Goal: Information Seeking & Learning: Understand process/instructions

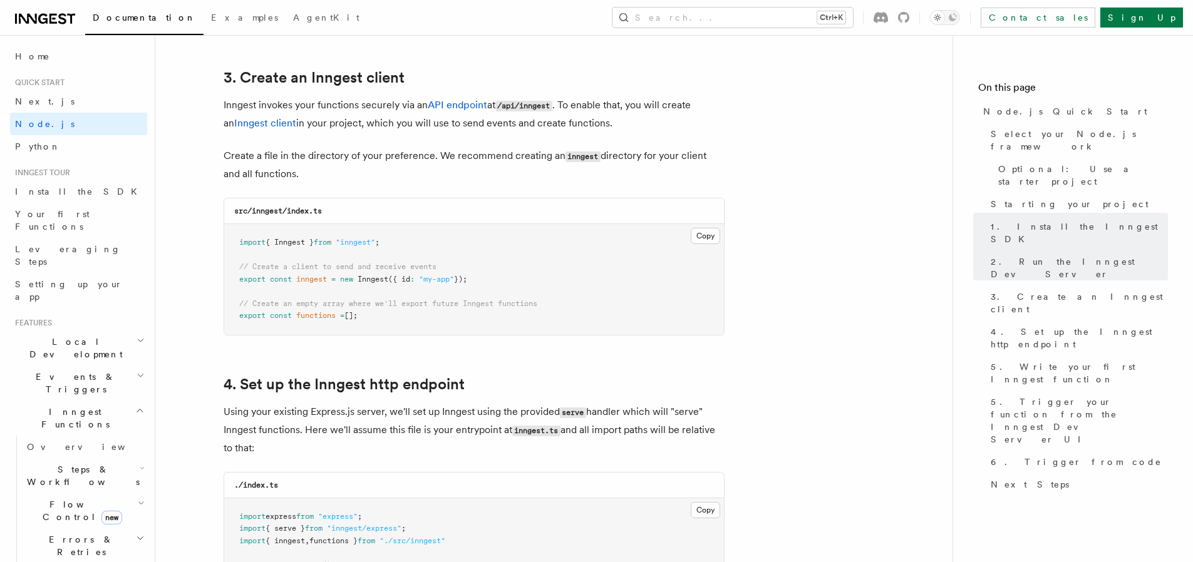
scroll to position [1578, 0]
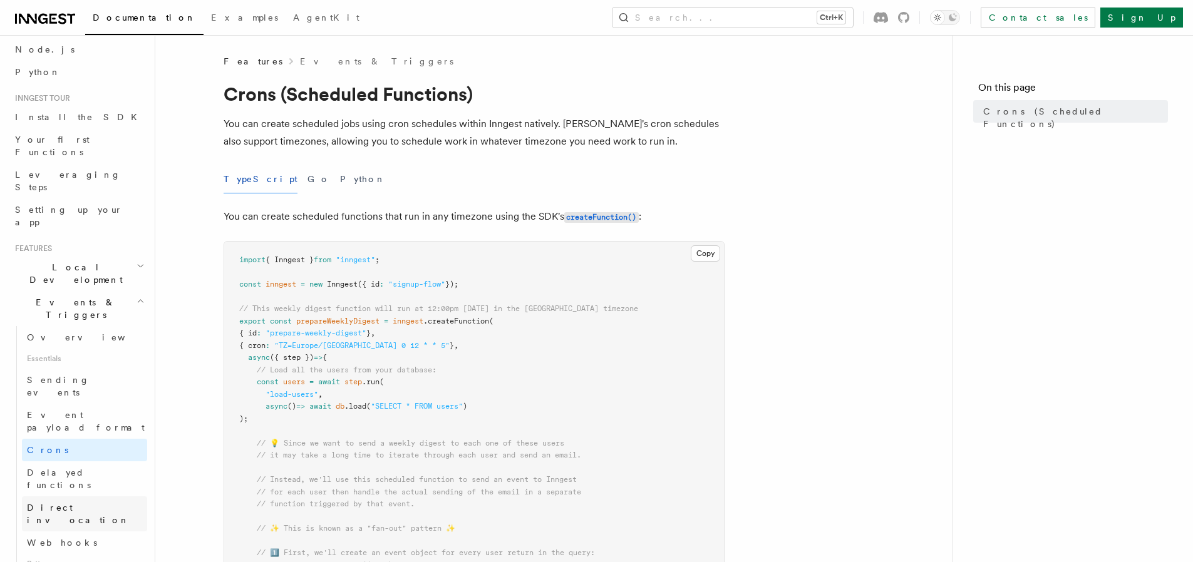
scroll to position [75, 0]
click at [370, 318] on span "prepareWeeklyDigest" at bounding box center [337, 321] width 83 height 9
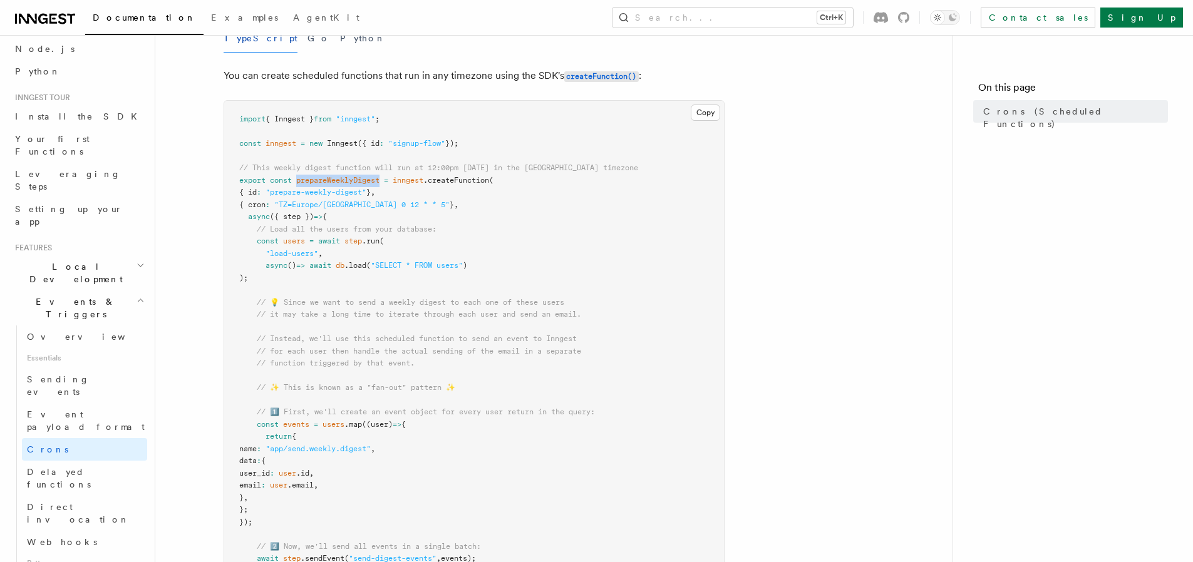
scroll to position [0, 0]
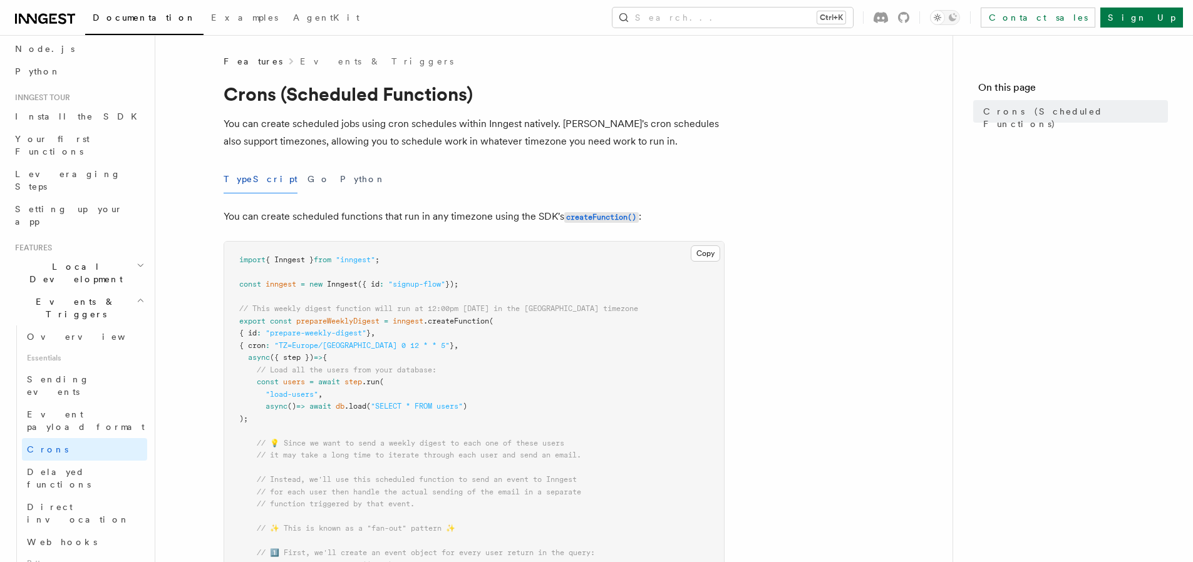
click at [254, 128] on p "You can create scheduled jobs using cron schedules within Inngest natively. [PE…" at bounding box center [474, 132] width 501 height 35
drag, startPoint x: 254, startPoint y: 128, endPoint x: 437, endPoint y: 127, distance: 182.3
click at [437, 127] on p "You can create scheduled jobs using cron schedules within Inngest natively. [PE…" at bounding box center [474, 132] width 501 height 35
drag, startPoint x: 437, startPoint y: 127, endPoint x: 558, endPoint y: 133, distance: 121.7
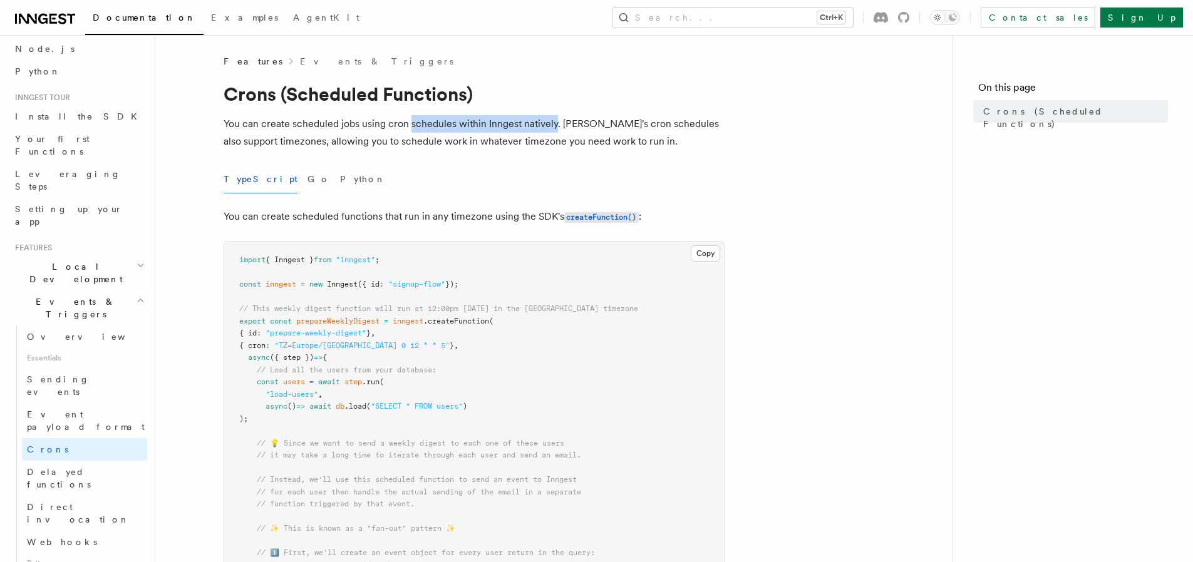
click at [550, 130] on p "You can create scheduled jobs using cron schedules within Inngest natively. [PE…" at bounding box center [474, 132] width 501 height 35
click at [582, 120] on p "You can create scheduled jobs using cron schedules within Inngest natively. [PE…" at bounding box center [474, 132] width 501 height 35
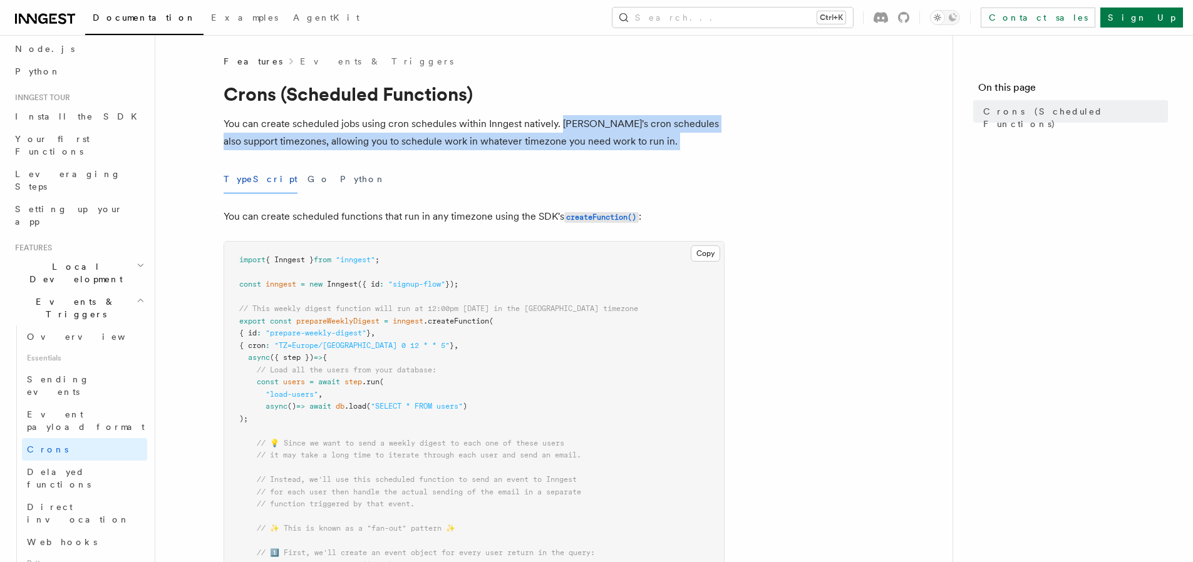
drag, startPoint x: 582, startPoint y: 120, endPoint x: 658, endPoint y: 142, distance: 79.7
click at [658, 142] on p "You can create scheduled jobs using cron schedules within Inngest natively. [PE…" at bounding box center [474, 132] width 501 height 35
click at [675, 143] on p "You can create scheduled jobs using cron schedules within Inngest natively. [PE…" at bounding box center [474, 132] width 501 height 35
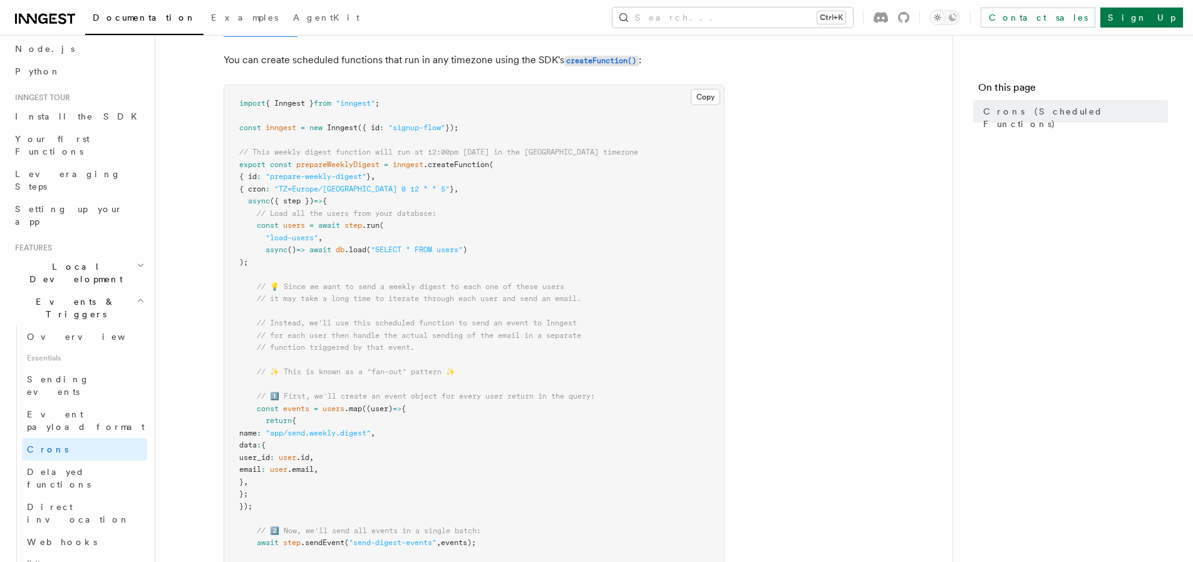
scroll to position [150, 0]
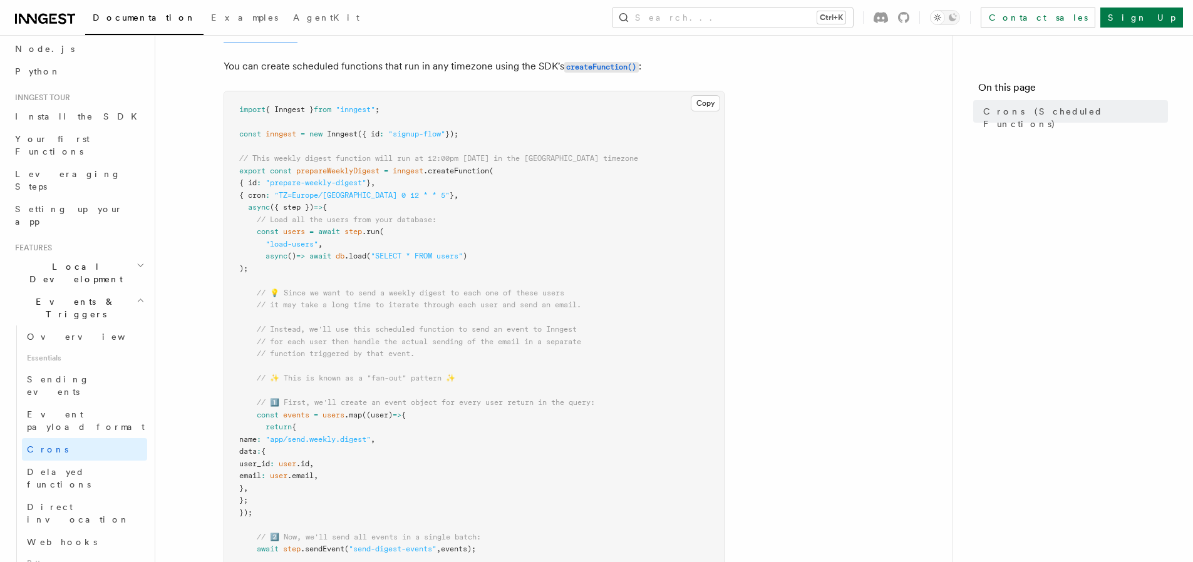
click at [273, 66] on p "You can create scheduled functions that run in any timezone using the SDK's cre…" at bounding box center [474, 67] width 501 height 18
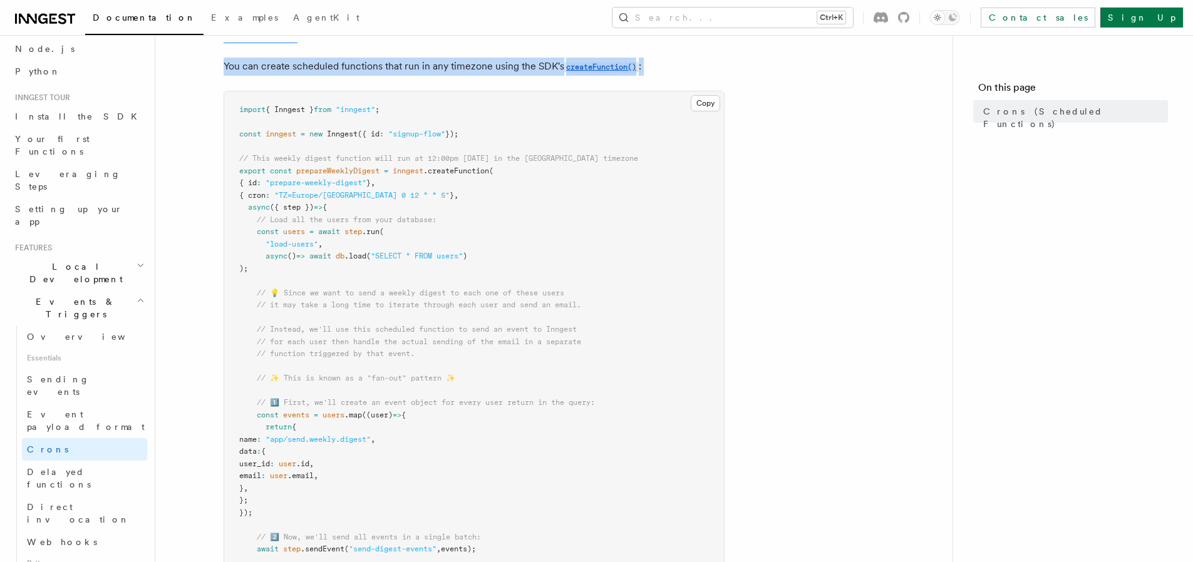
click at [273, 66] on p "You can create scheduled functions that run in any timezone using the SDK's cre…" at bounding box center [474, 67] width 501 height 18
click at [314, 73] on p "You can create scheduled functions that run in any timezone using the SDK's cre…" at bounding box center [474, 67] width 501 height 18
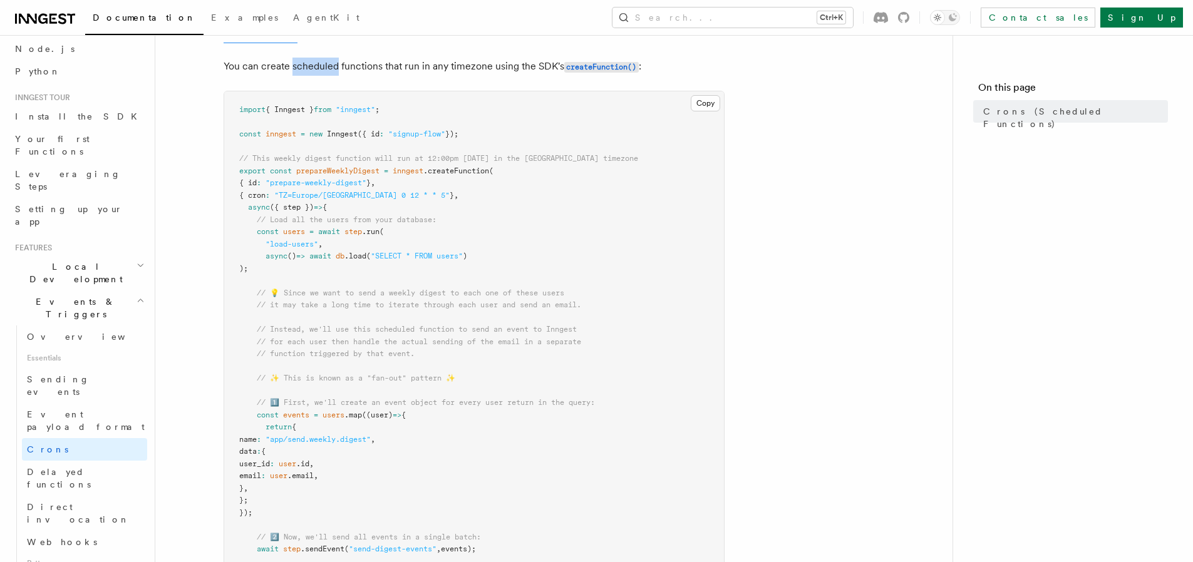
click at [314, 73] on p "You can create scheduled functions that run in any timezone using the SDK's cre…" at bounding box center [474, 67] width 501 height 18
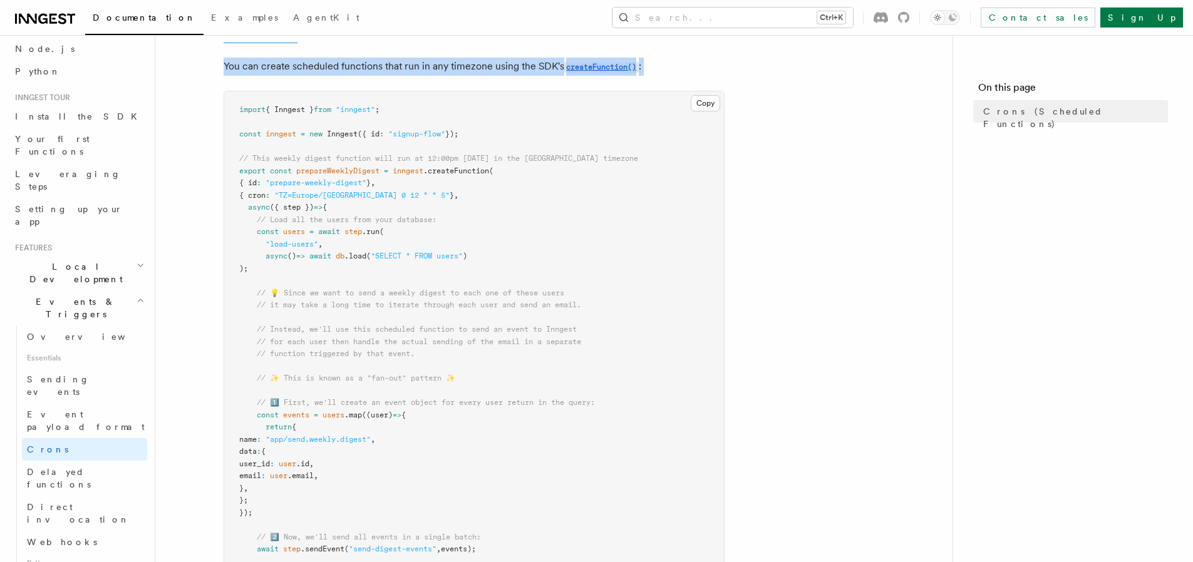
click at [314, 73] on p "You can create scheduled functions that run in any timezone using the SDK's cre…" at bounding box center [474, 67] width 501 height 18
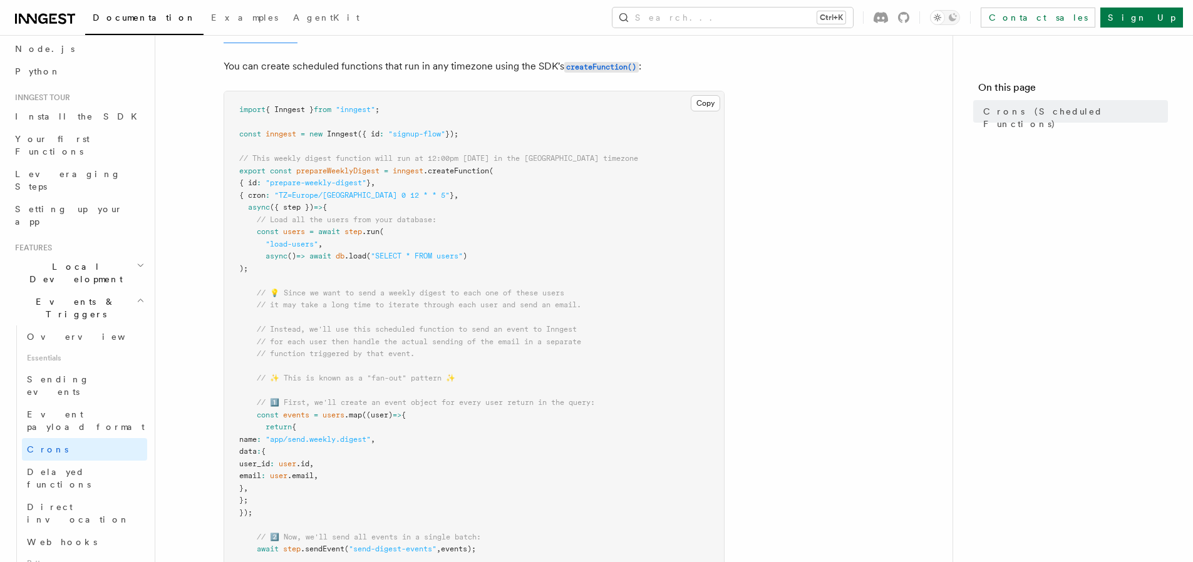
click at [650, 153] on pre "import { Inngest } from "inngest" ; const inngest = new Inngest ({ id : "signup…" at bounding box center [474, 476] width 500 height 770
click at [513, 172] on pre "import { Inngest } from "inngest" ; const inngest = new Inngest ({ id : "signup…" at bounding box center [474, 476] width 500 height 770
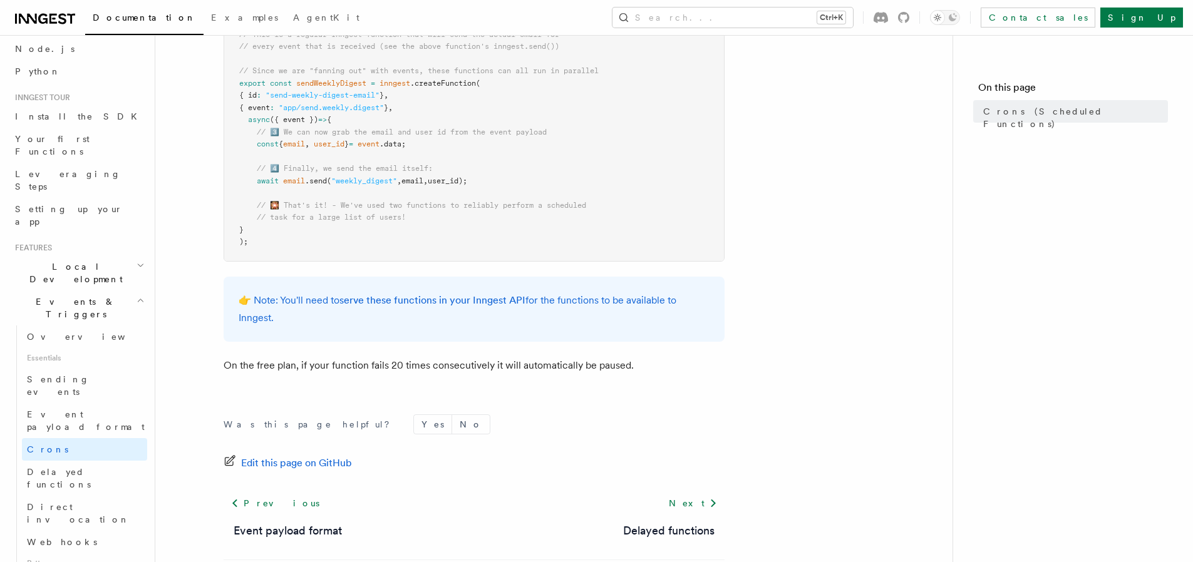
scroll to position [752, 0]
drag, startPoint x: 353, startPoint y: 316, endPoint x: 237, endPoint y: 295, distance: 118.4
click at [237, 295] on div "👉 Note: You'll need to serve these functions in your Inngest API for the functi…" at bounding box center [474, 308] width 501 height 65
click at [327, 328] on div "👉 Note: You'll need to serve these functions in your Inngest API for the functi…" at bounding box center [474, 308] width 501 height 65
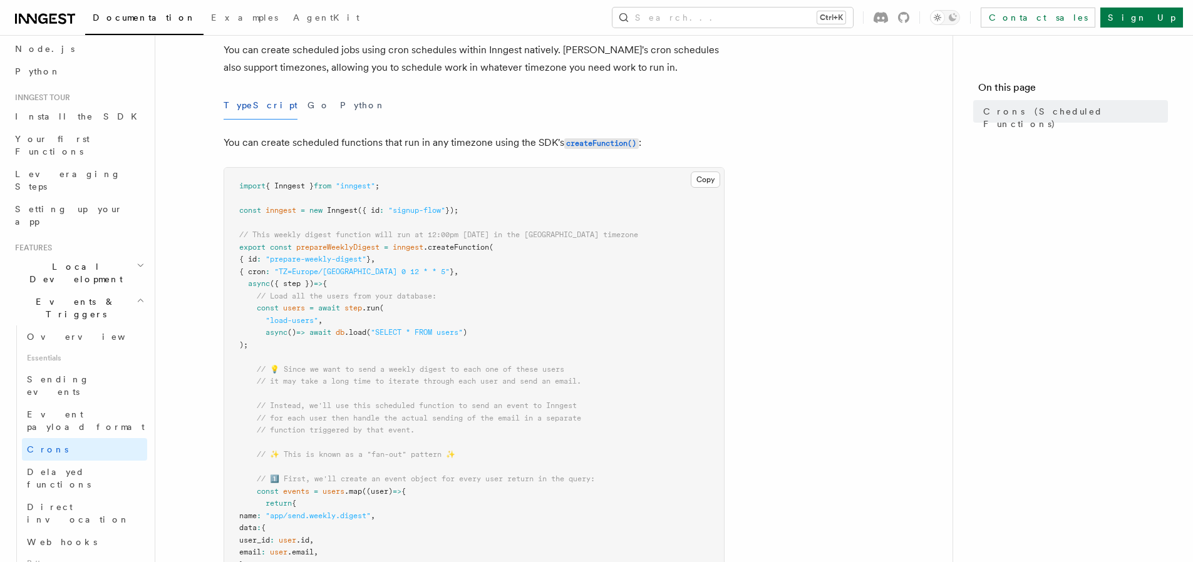
scroll to position [0, 0]
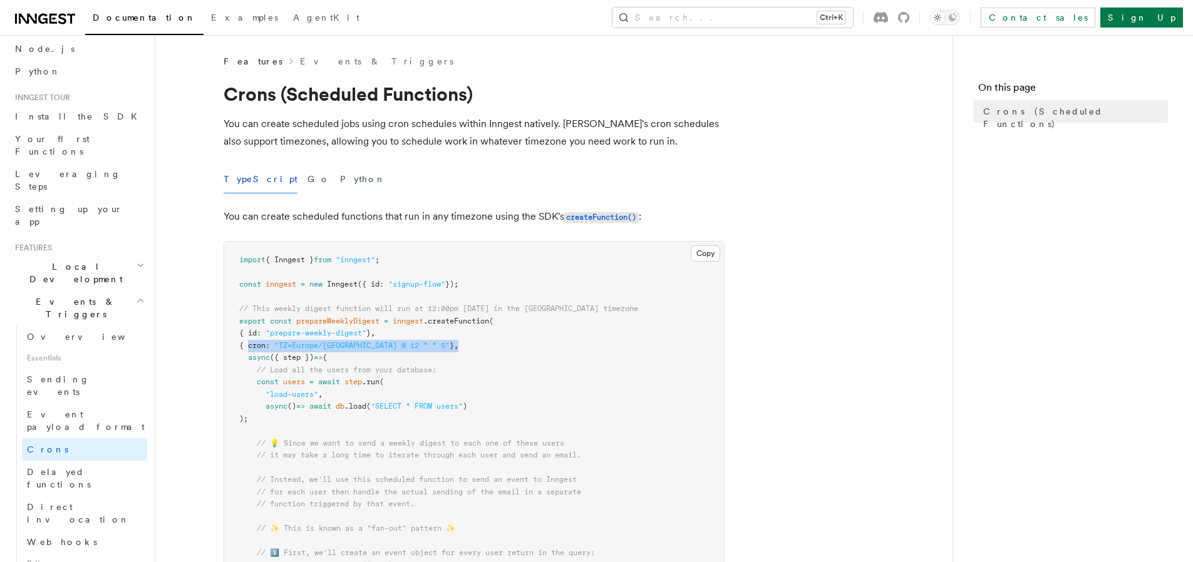
drag, startPoint x: 249, startPoint y: 344, endPoint x: 424, endPoint y: 345, distance: 174.7
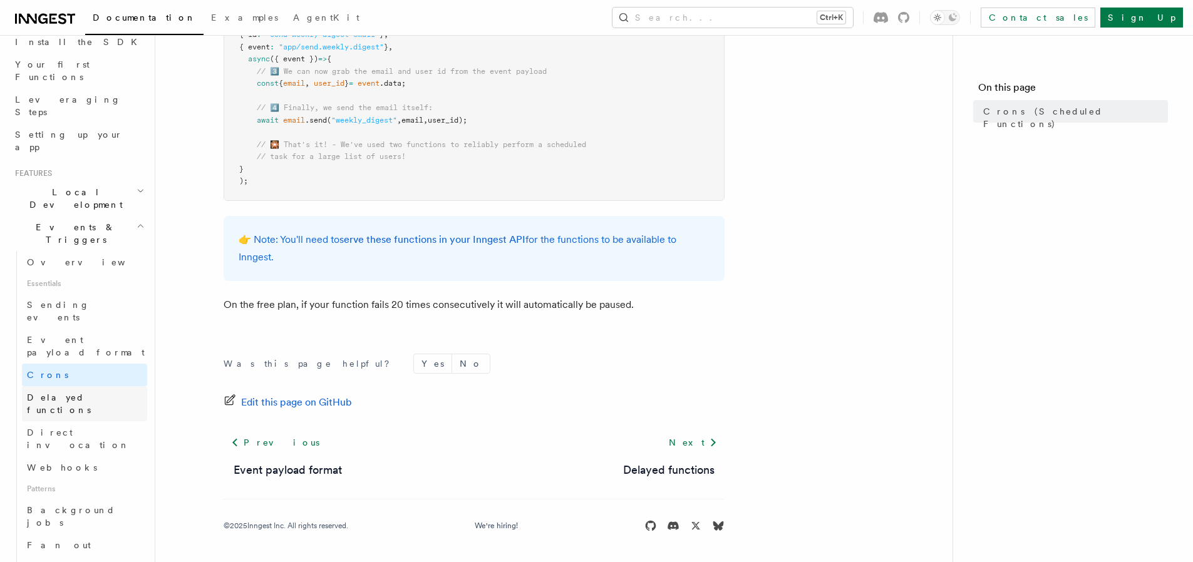
scroll to position [150, 0]
click at [116, 386] on link "Delayed functions" at bounding box center [84, 403] width 125 height 35
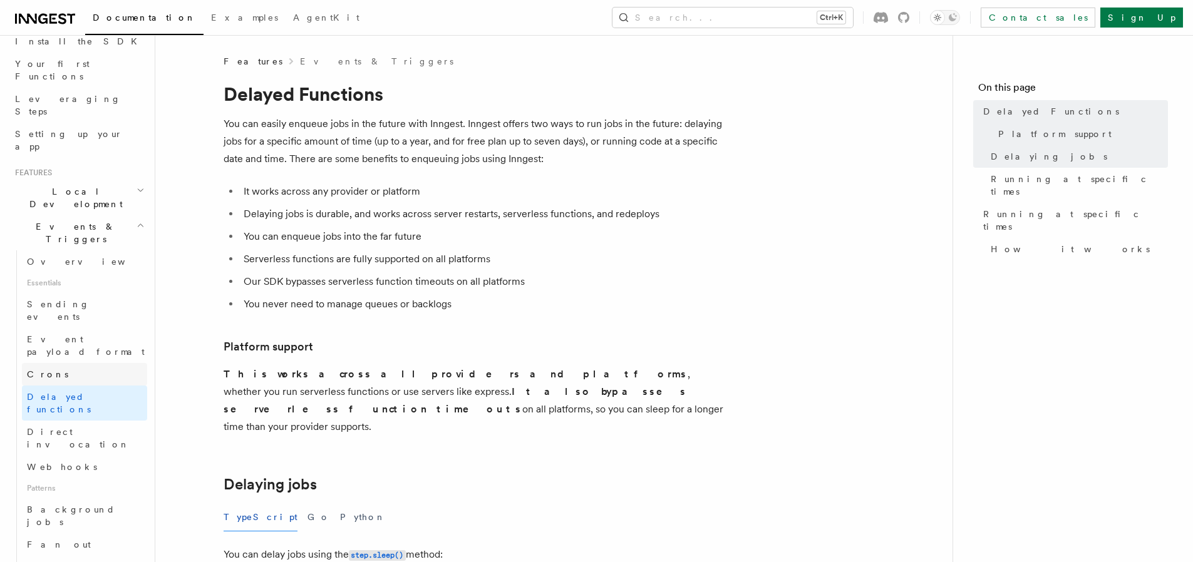
click at [116, 363] on link "Crons" at bounding box center [84, 374] width 125 height 23
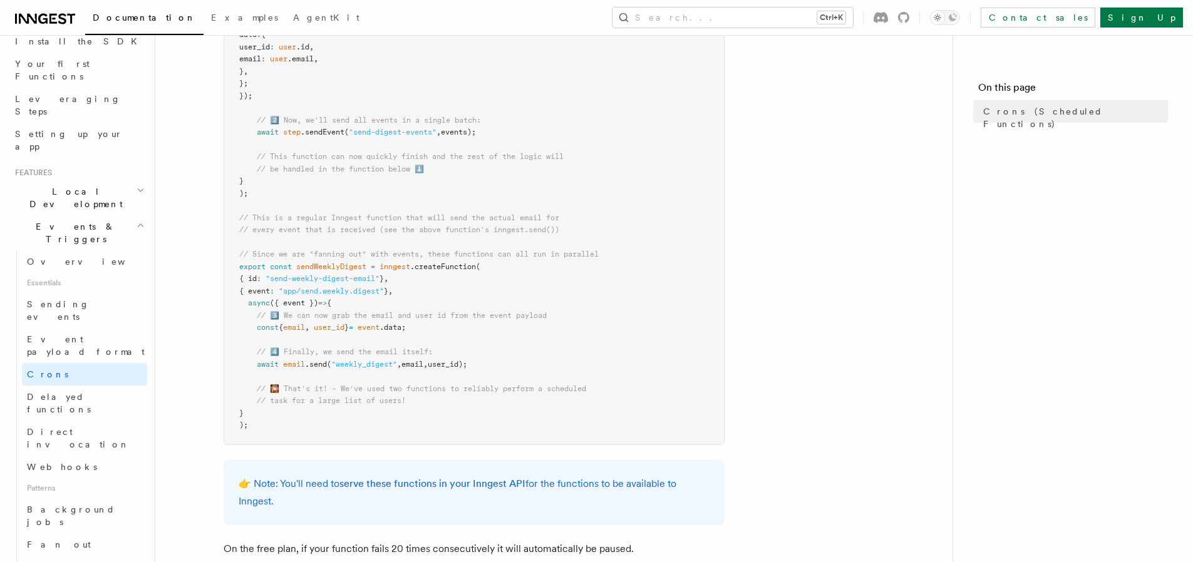
scroll to position [526, 0]
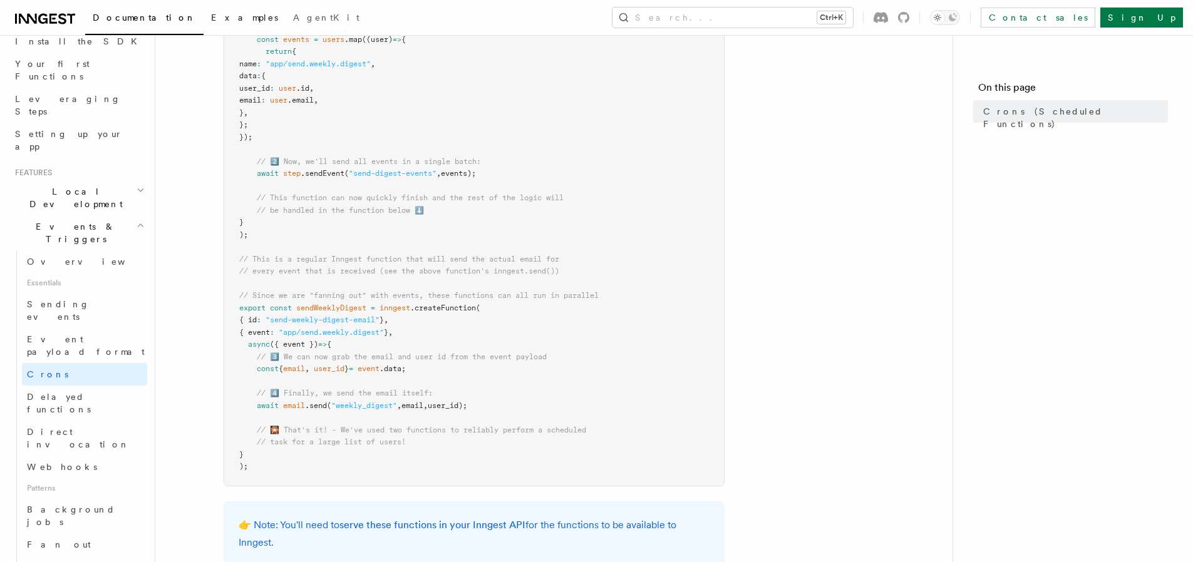
click at [204, 26] on link "Examples" at bounding box center [245, 19] width 82 height 30
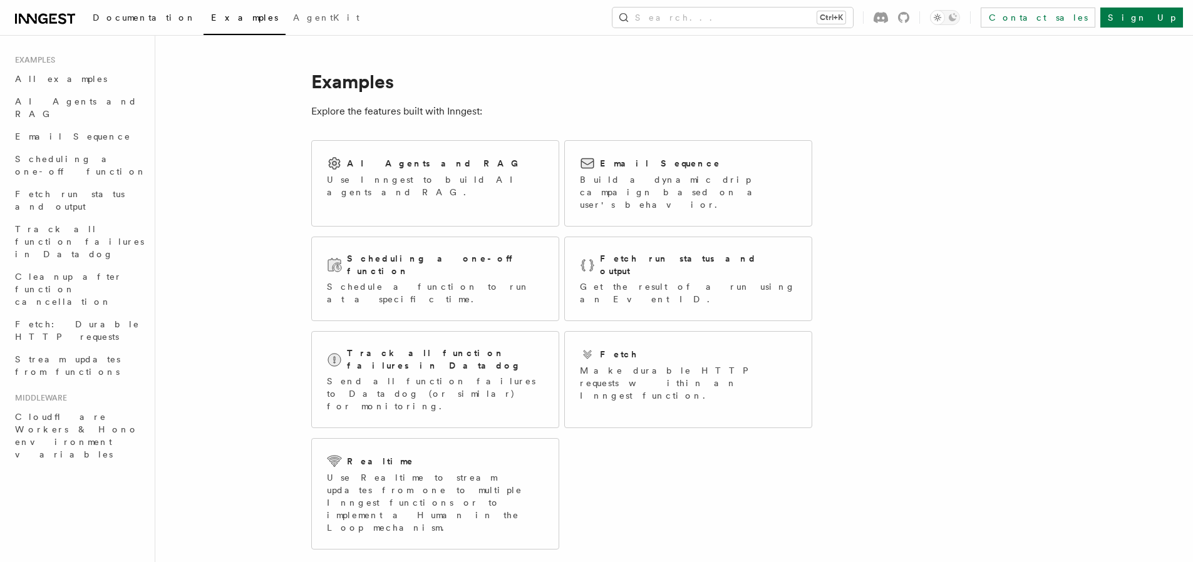
click at [143, 25] on link "Documentation" at bounding box center [144, 19] width 118 height 30
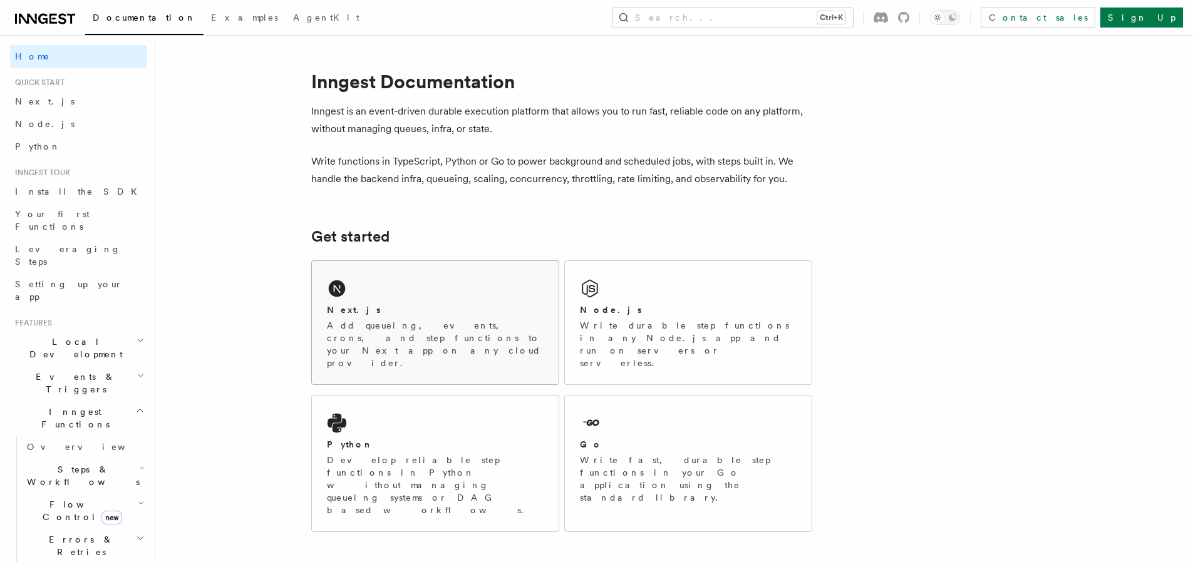
click at [372, 330] on p "Add queueing, events, crons, and step functions to your Next app on any cloud p…" at bounding box center [435, 344] width 217 height 50
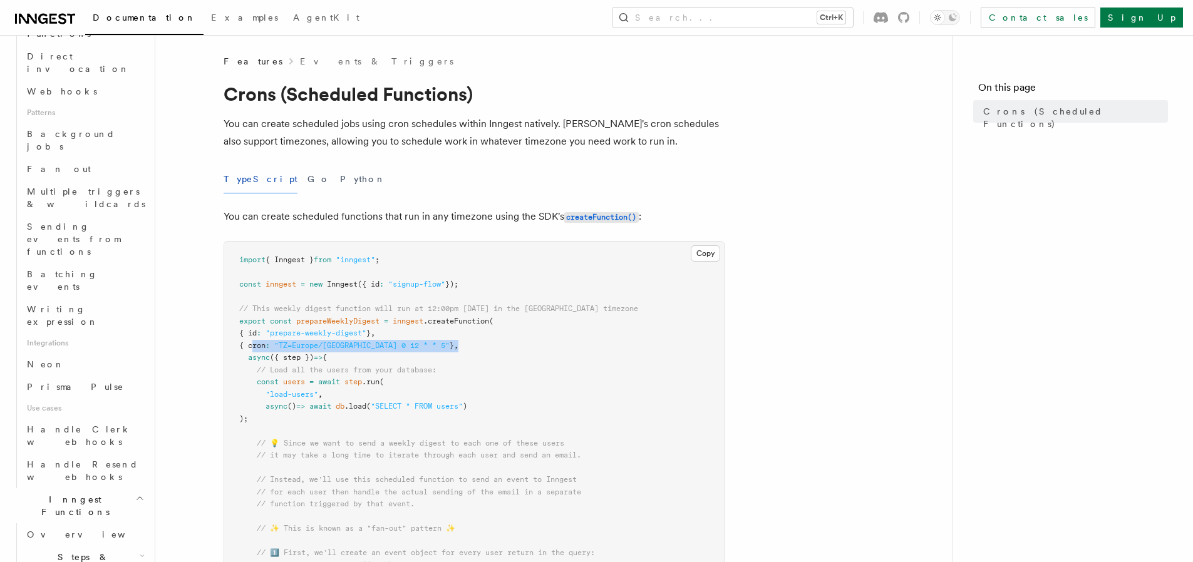
drag, startPoint x: 453, startPoint y: 348, endPoint x: 251, endPoint y: 347, distance: 202.9
drag, startPoint x: 420, startPoint y: 341, endPoint x: 249, endPoint y: 346, distance: 171.0
click at [249, 346] on span "{ cron : "TZ=Europe/[GEOGRAPHIC_DATA] 0 12 * * 5" } ," at bounding box center [348, 345] width 219 height 9
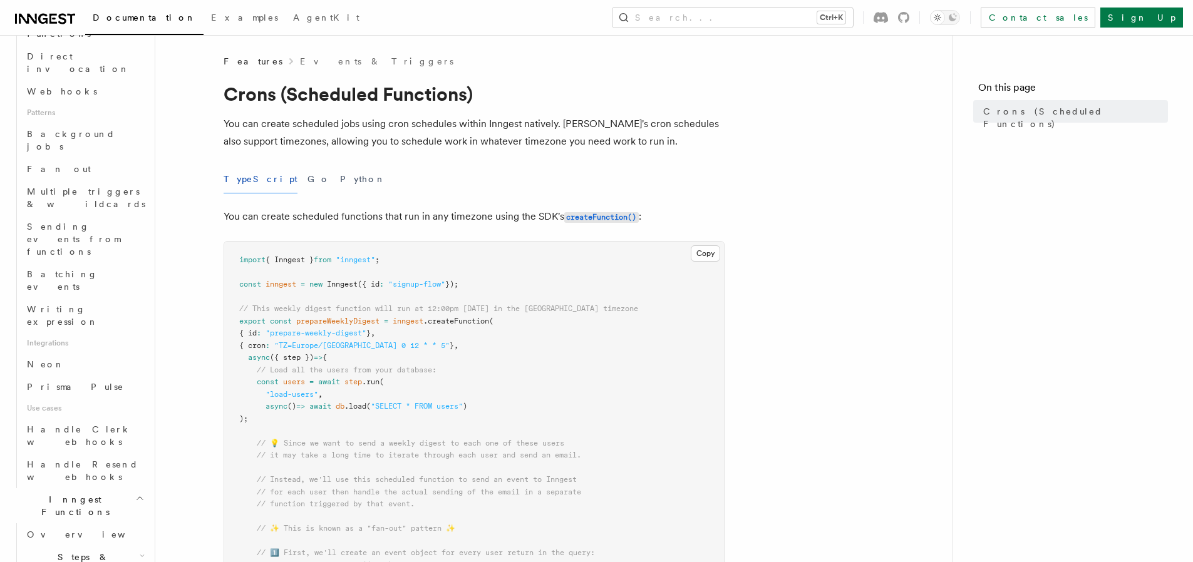
copy span "{ cron : "TZ=Europe/[GEOGRAPHIC_DATA] 0 12 * * 5" }"
drag, startPoint x: 410, startPoint y: 348, endPoint x: 284, endPoint y: 349, distance: 125.3
click at [284, 349] on span ""TZ=Europe/[GEOGRAPHIC_DATA] 0 12 * * 5"" at bounding box center [361, 345] width 175 height 9
copy span ""TZ=Europe/[GEOGRAPHIC_DATA] 0 12 * * 5""
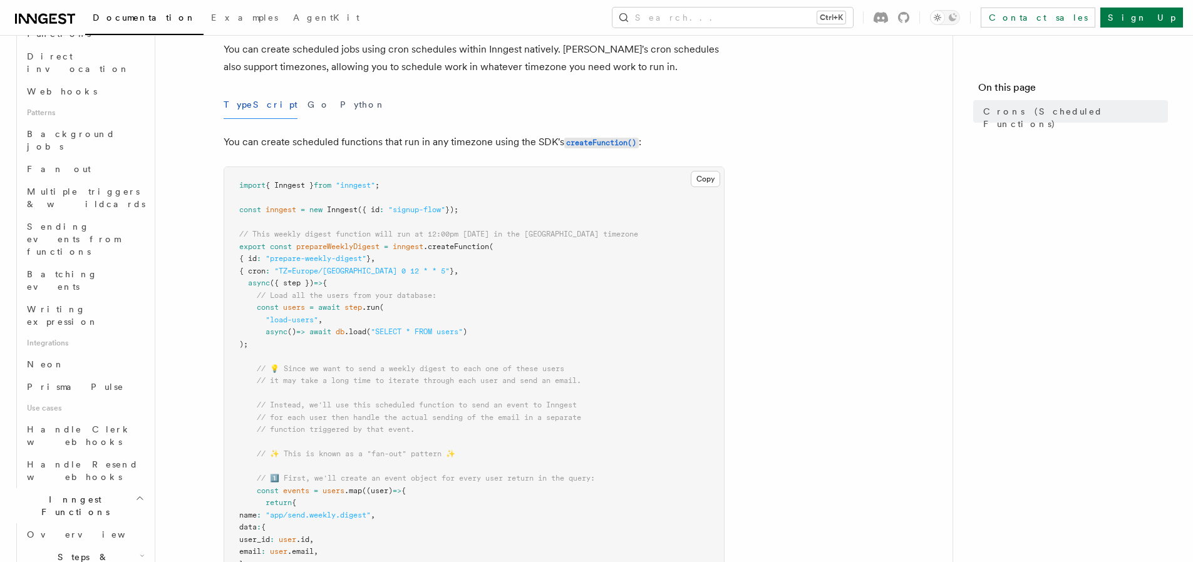
scroll to position [75, 0]
